Goal: Task Accomplishment & Management: Use online tool/utility

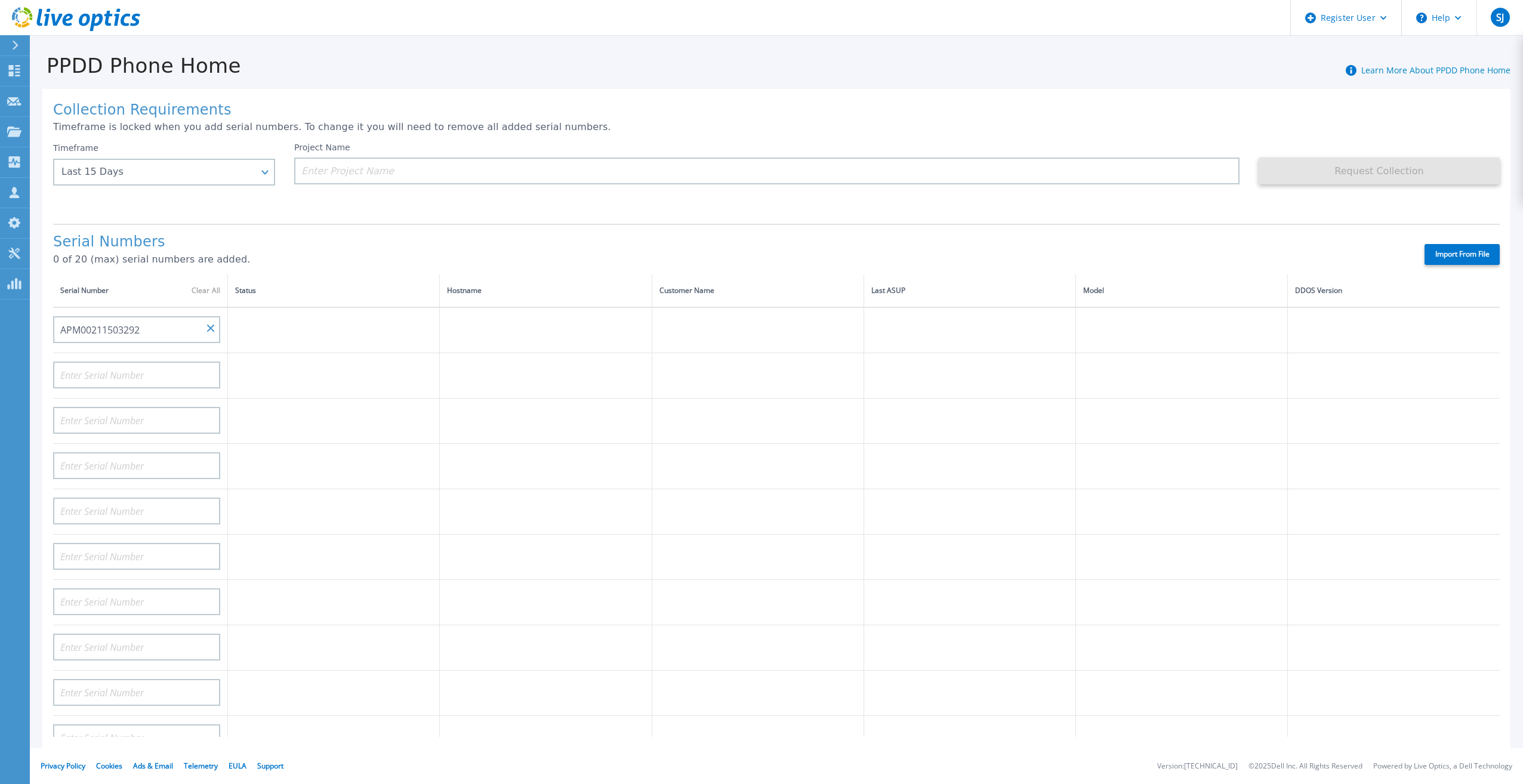
type input "APM00211503292"
click at [321, 234] on h1 "Serial Numbers" at bounding box center [728, 242] width 1351 height 17
paste input "APM00211503292"
type input "APM00211503292"
click at [329, 283] on th "Status" at bounding box center [334, 291] width 212 height 33
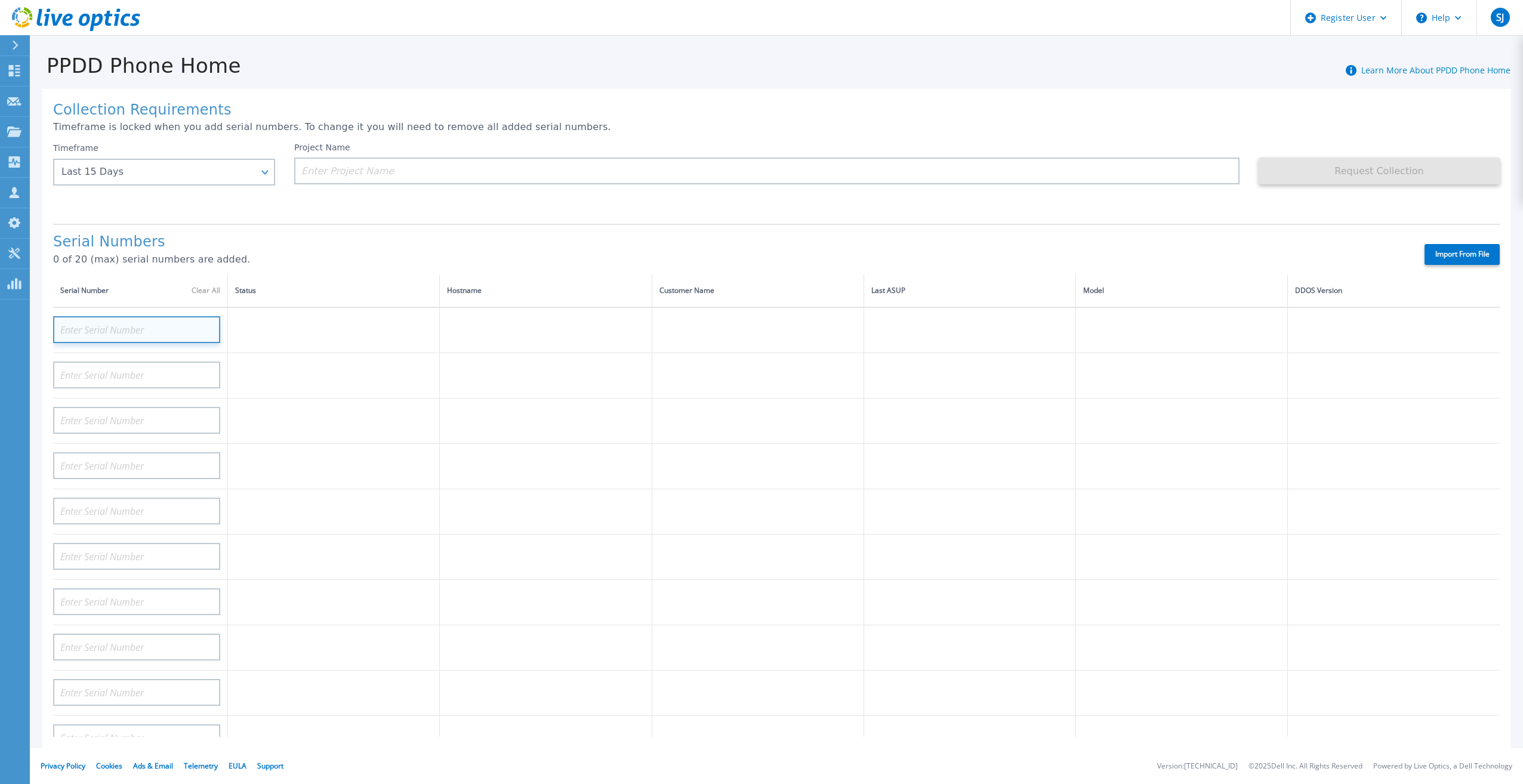
click at [150, 318] on input at bounding box center [136, 330] width 167 height 27
paste input "30X2643"
type input "30X2643"
click at [277, 234] on h1 "Serial Numbers" at bounding box center [728, 242] width 1351 height 17
click at [209, 328] on input "30X2643" at bounding box center [136, 330] width 167 height 27
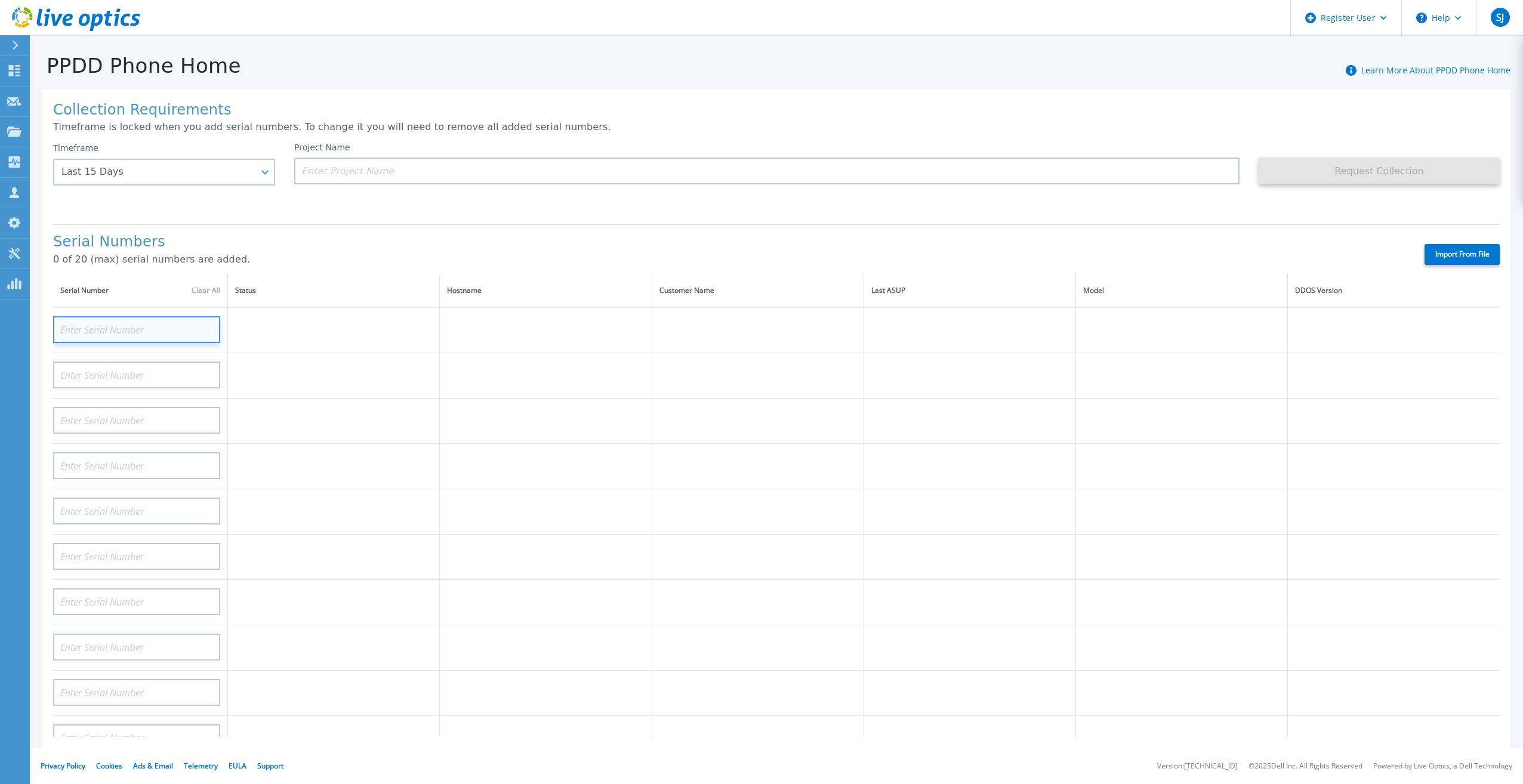
paste input "APM00211613071"
type input "APM00211613071"
click at [329, 224] on div "Serial Numbers 0 of 20 (max) serial numbers are added. Import From File" at bounding box center [776, 249] width 1447 height 51
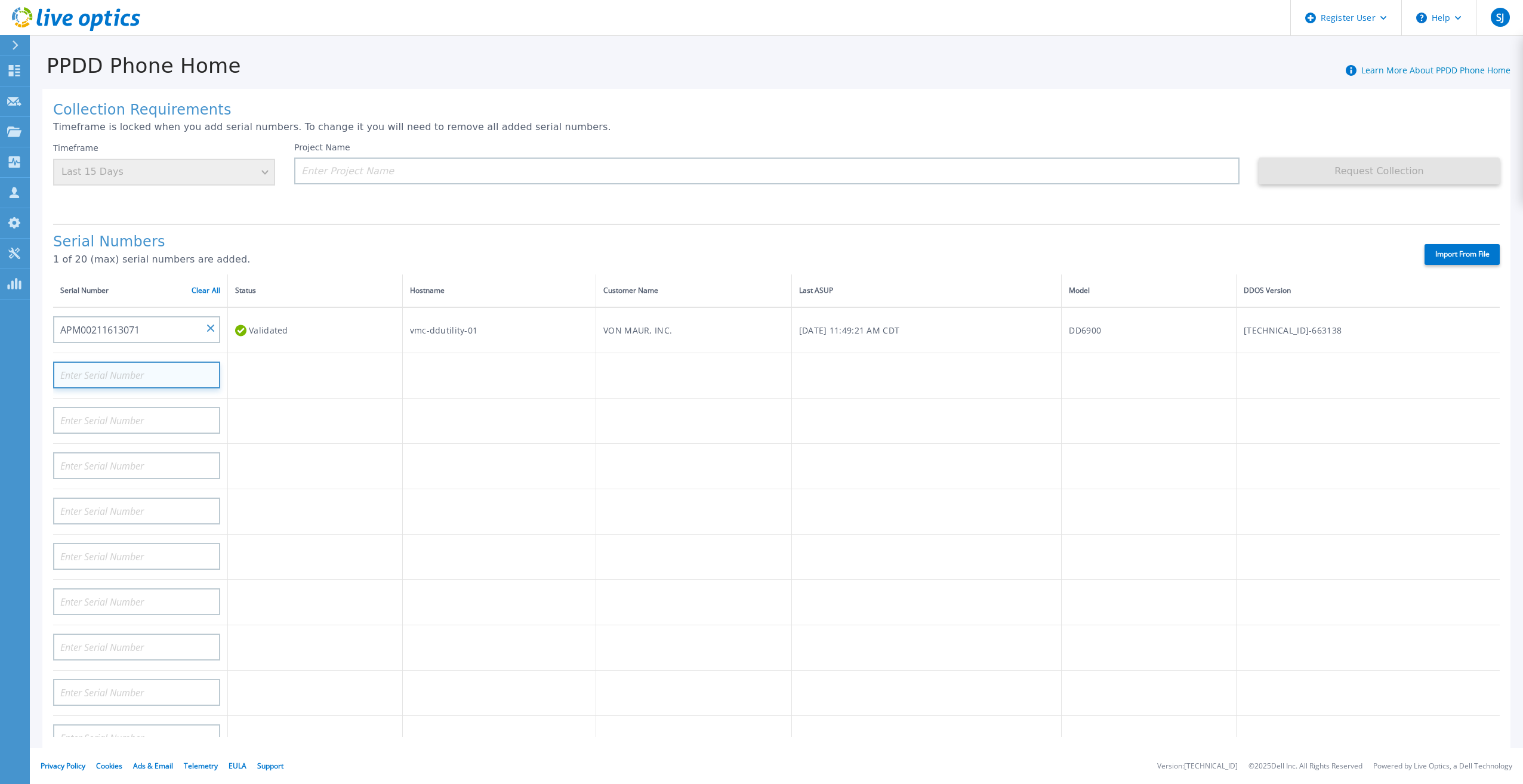
click at [148, 362] on input at bounding box center [136, 375] width 167 height 27
paste input "APM002116123"
type input "APM002116123"
click at [279, 396] on td at bounding box center [315, 381] width 175 height 57
click at [207, 362] on input "APM002116123" at bounding box center [136, 375] width 167 height 27
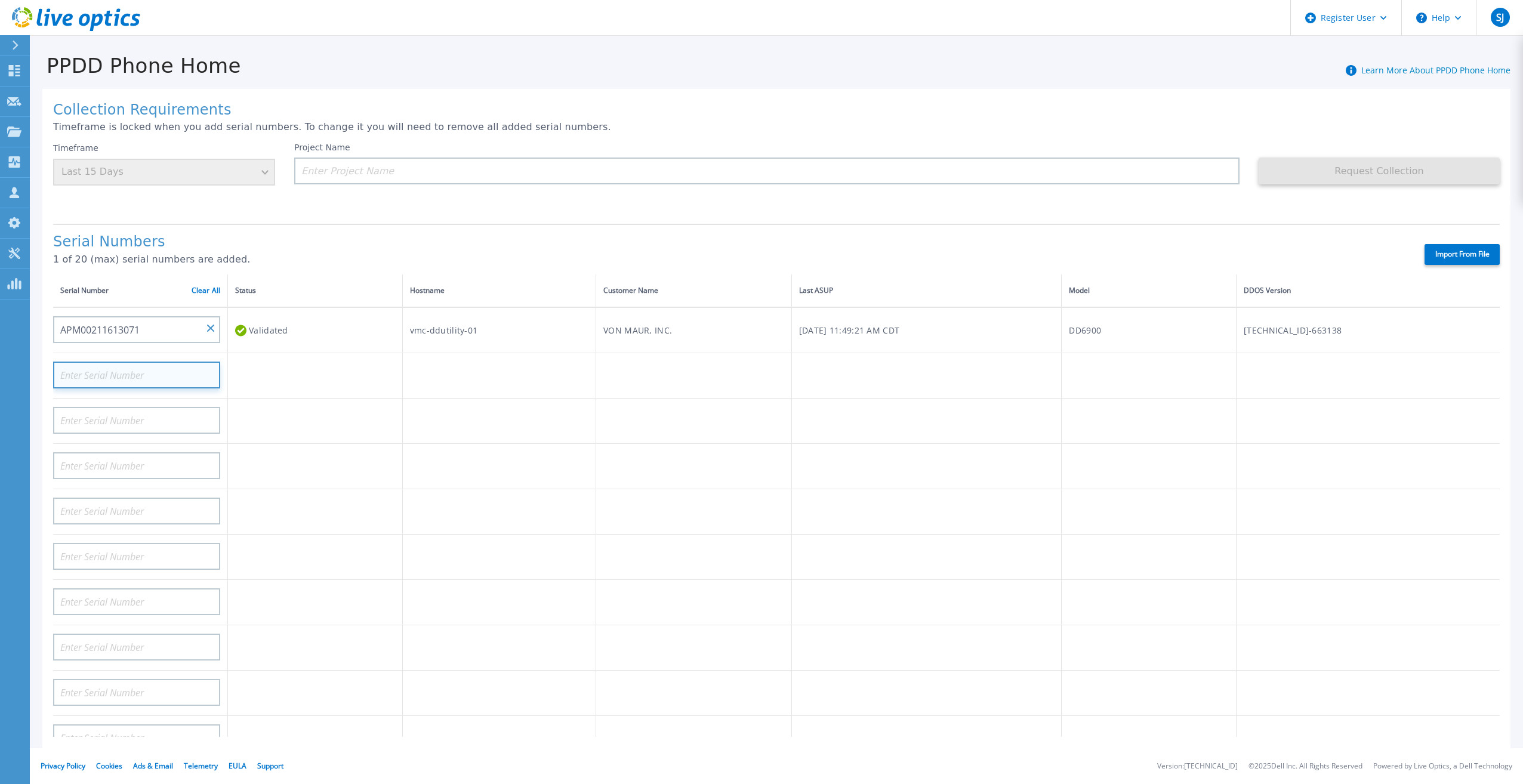
paste input "APM002116123"
type input "APM002116123"
click at [213, 362] on input "APM002116123" at bounding box center [136, 375] width 167 height 27
click at [213, 362] on input "APM002116123" at bounding box center [136, 375] width 167 height 27
paste input "APM00211613078"
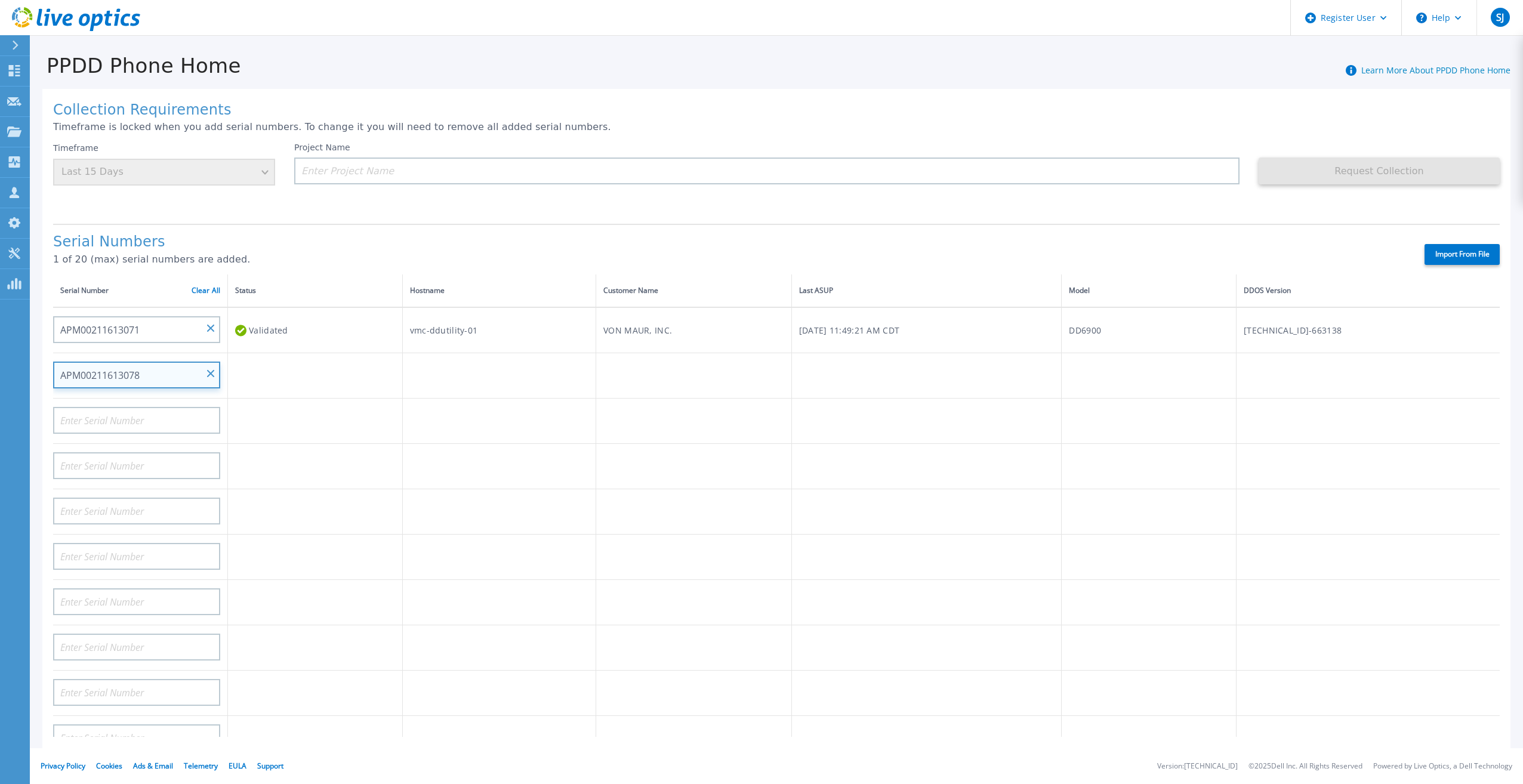
type input "APM00211613078"
click at [362, 427] on td at bounding box center [315, 421] width 175 height 45
click at [158, 362] on input at bounding box center [136, 375] width 167 height 27
paste input "APM00211612400"
type input "APM00211612400"
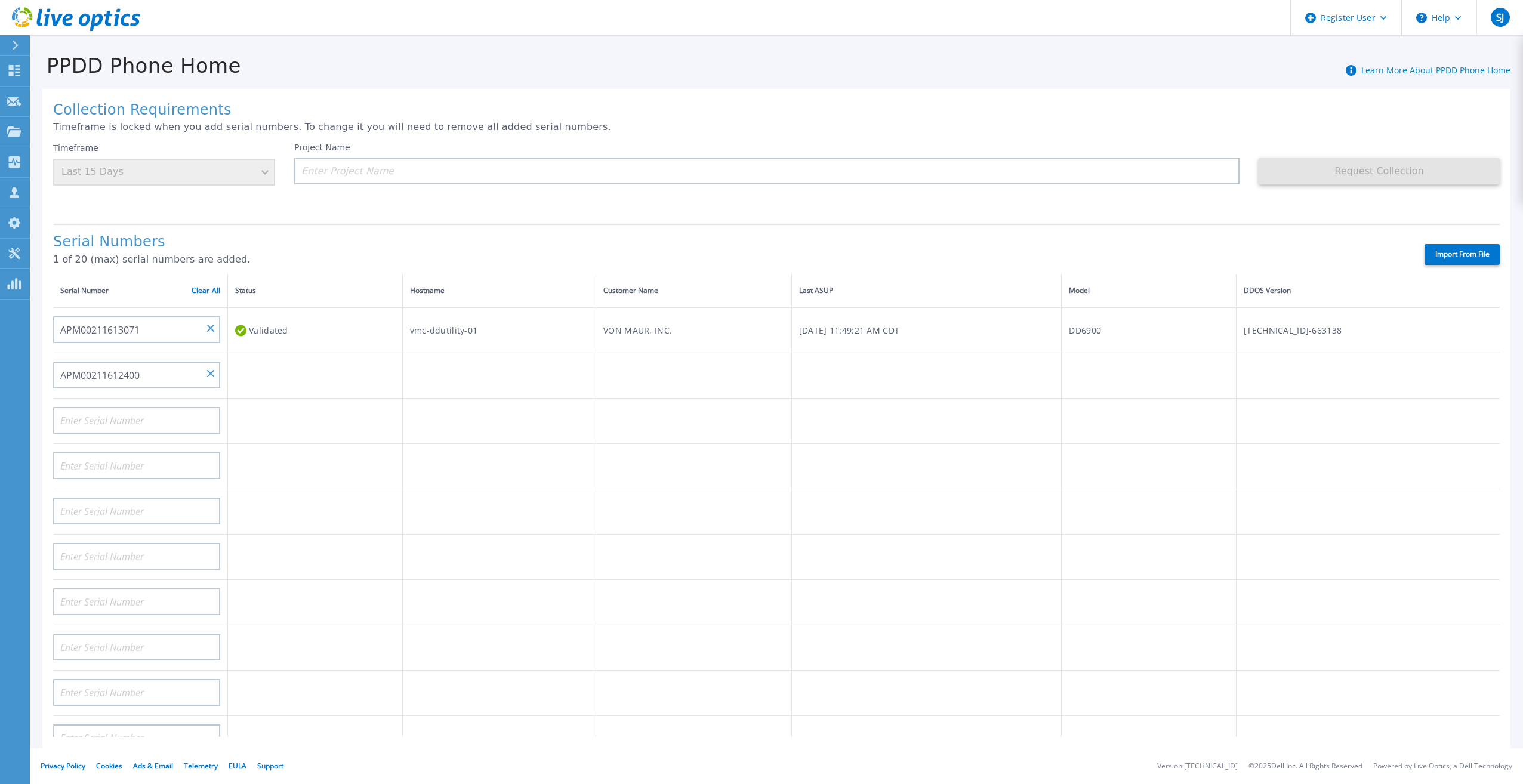
click at [259, 386] on td at bounding box center [315, 375] width 175 height 45
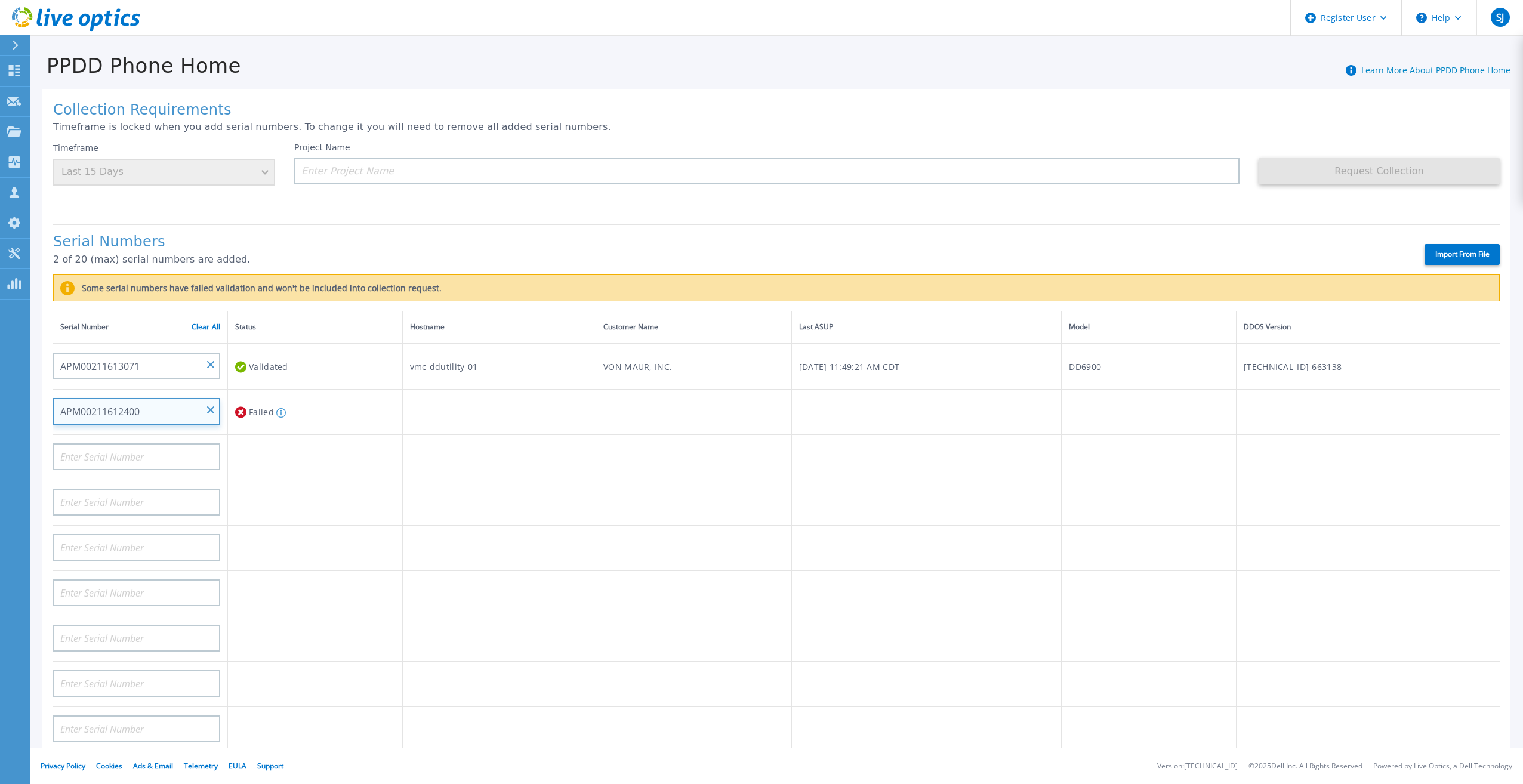
click at [215, 398] on input "APM00211612400" at bounding box center [136, 412] width 167 height 27
click at [206, 398] on input "APM00211612400" at bounding box center [136, 412] width 167 height 27
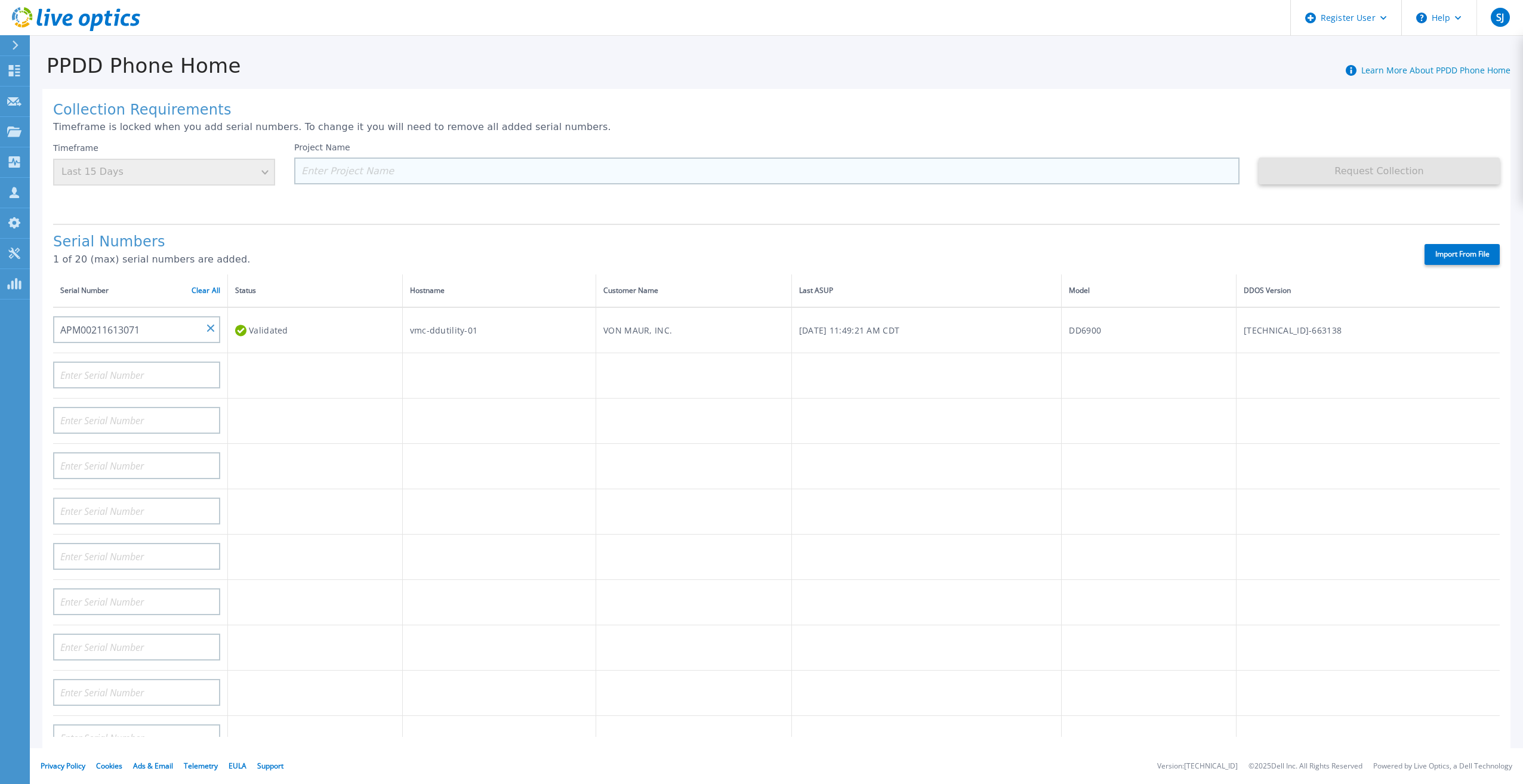
click at [385, 181] on input at bounding box center [767, 171] width 946 height 27
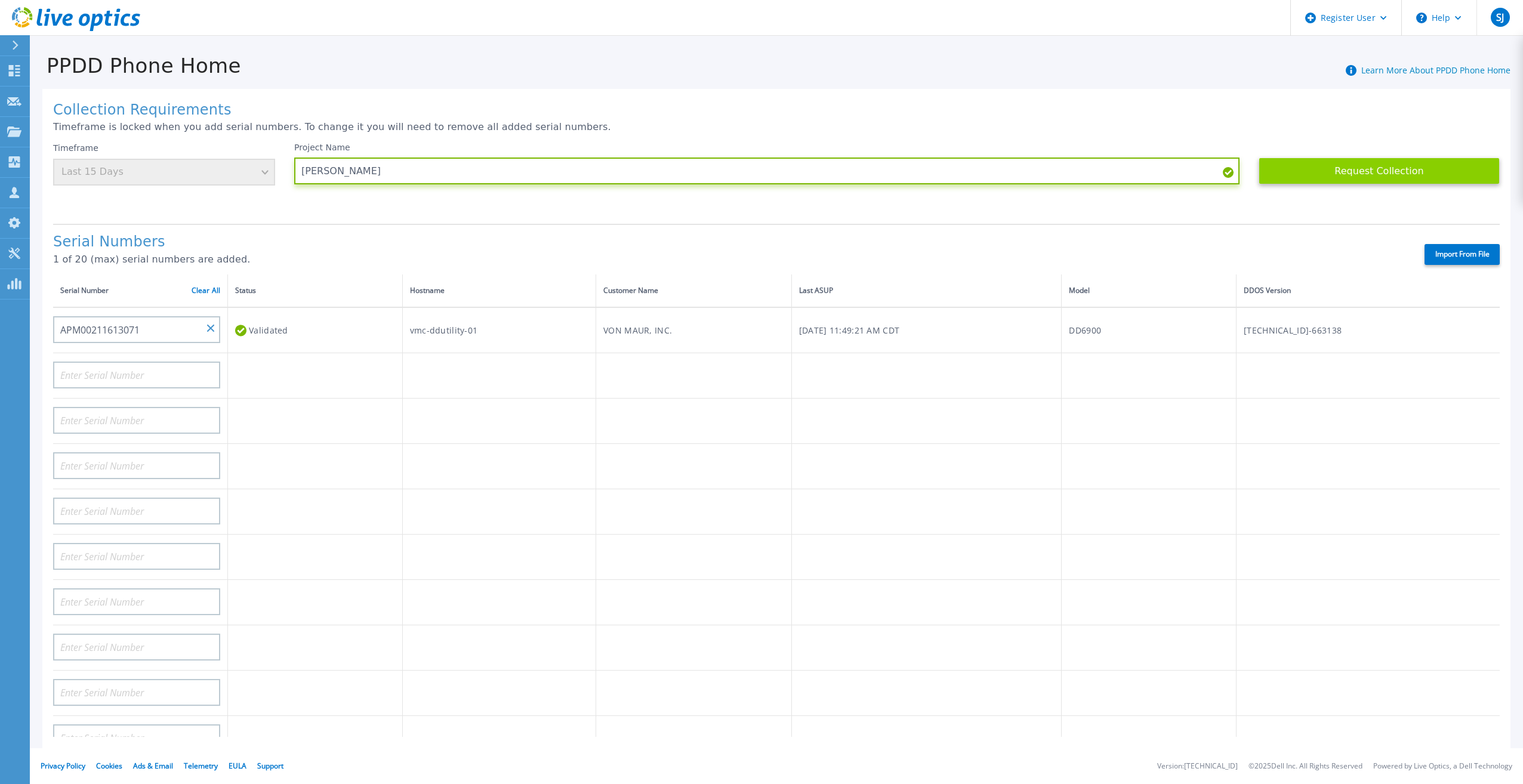
type input "[PERSON_NAME]"
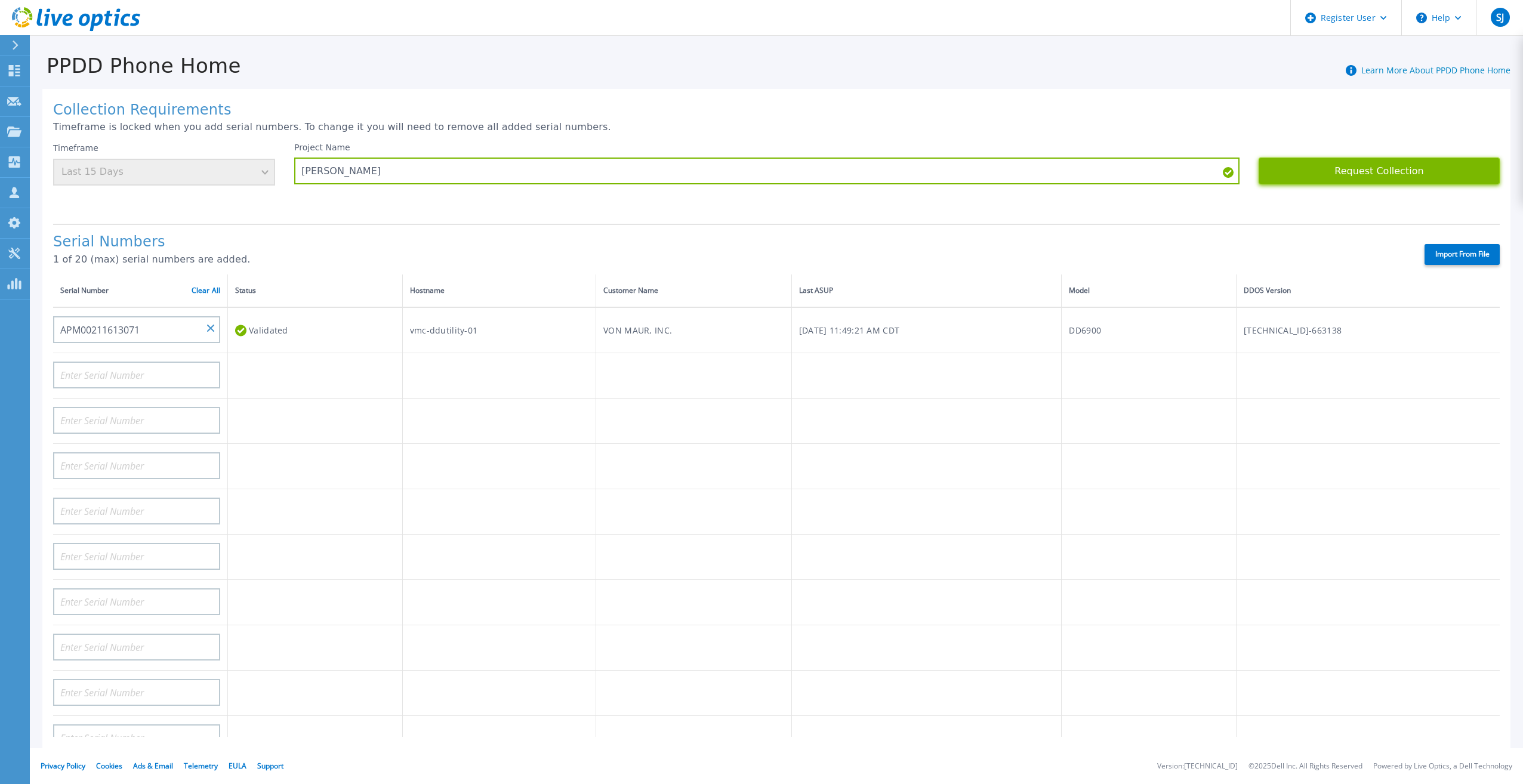
click at [1378, 167] on button "Request Collection" at bounding box center [1380, 171] width 241 height 27
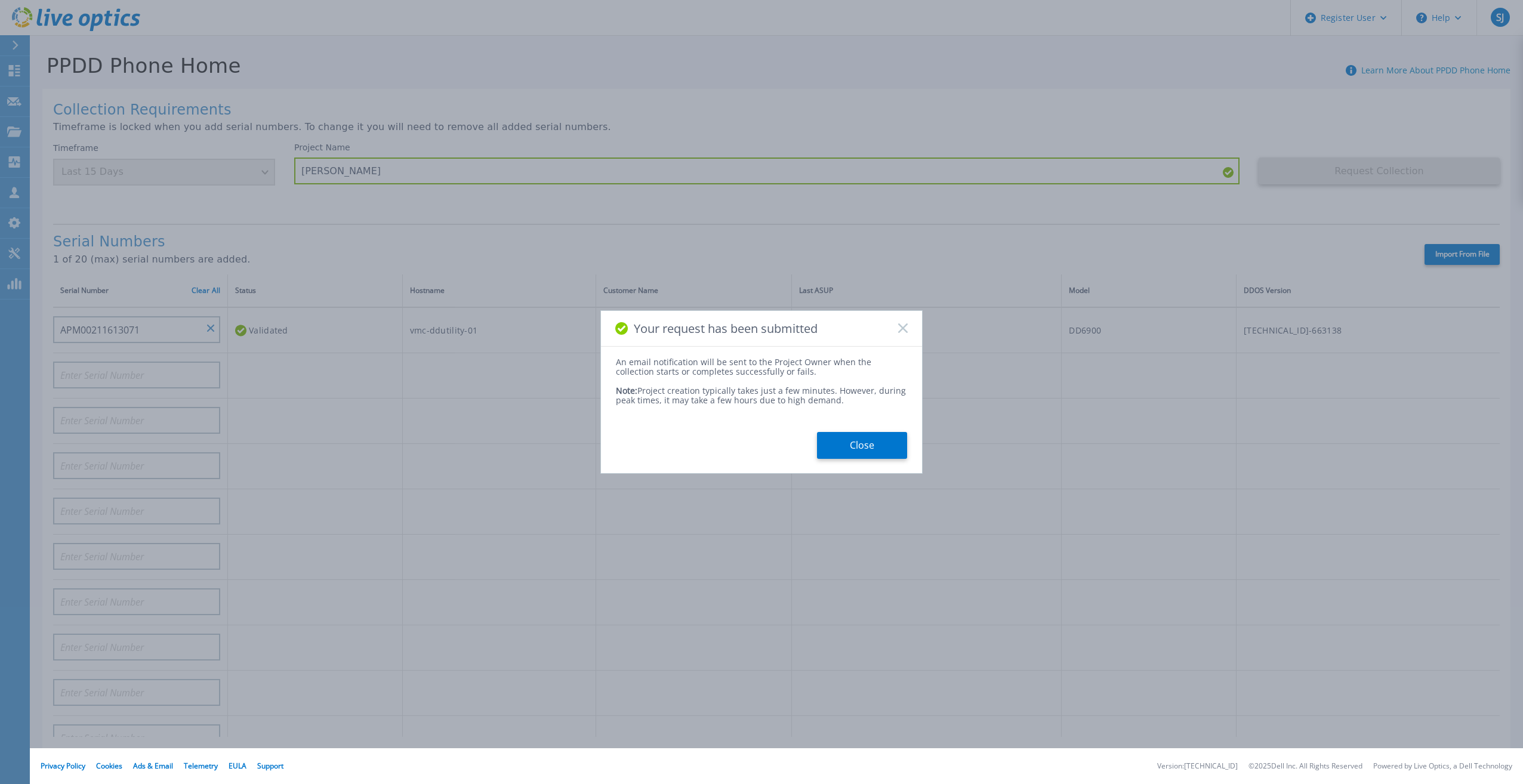
click at [868, 431] on div "An email notification will be sent to the Project Owner when the collection sta…" at bounding box center [761, 408] width 321 height 101
drag, startPoint x: 870, startPoint y: 437, endPoint x: 905, endPoint y: 419, distance: 39.4
click at [870, 438] on button "Close" at bounding box center [862, 445] width 90 height 27
